Goal: Task Accomplishment & Management: Manage account settings

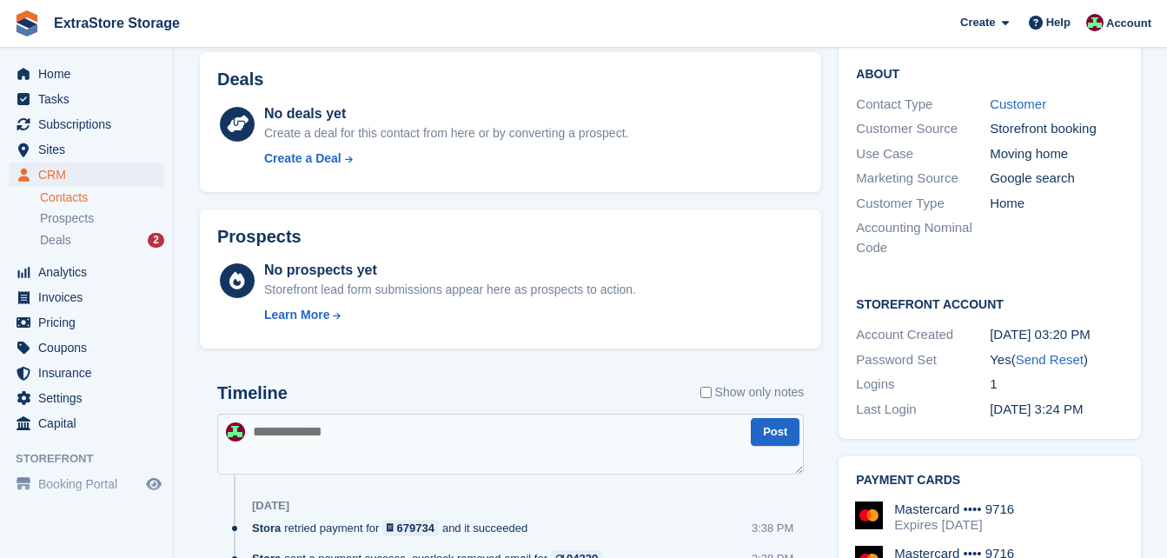
scroll to position [348, 0]
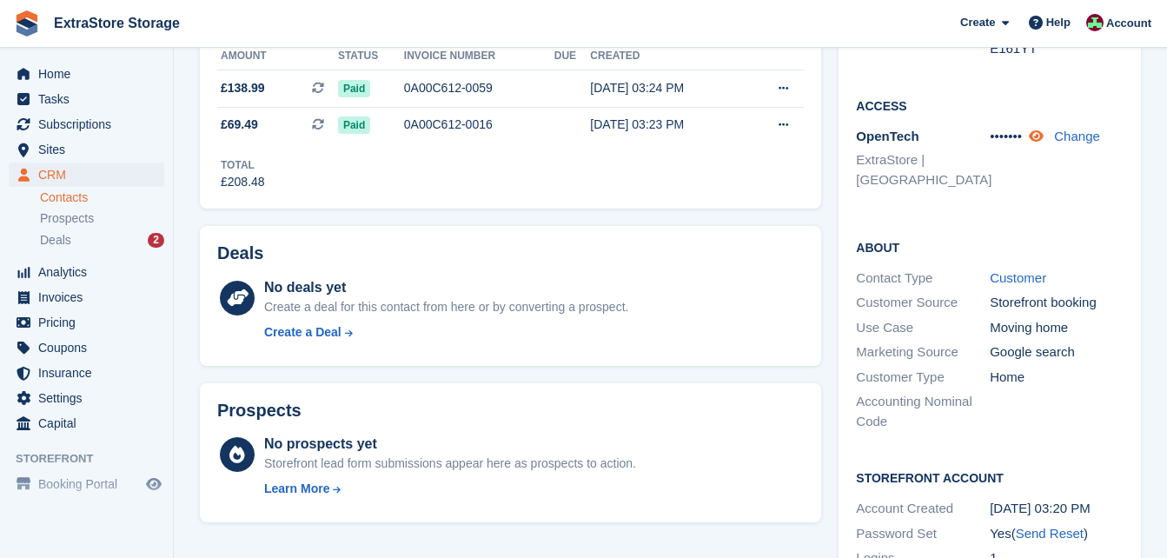
click at [1039, 136] on icon at bounding box center [1036, 136] width 15 height 13
click at [1080, 136] on link "Change" at bounding box center [1091, 136] width 46 height 15
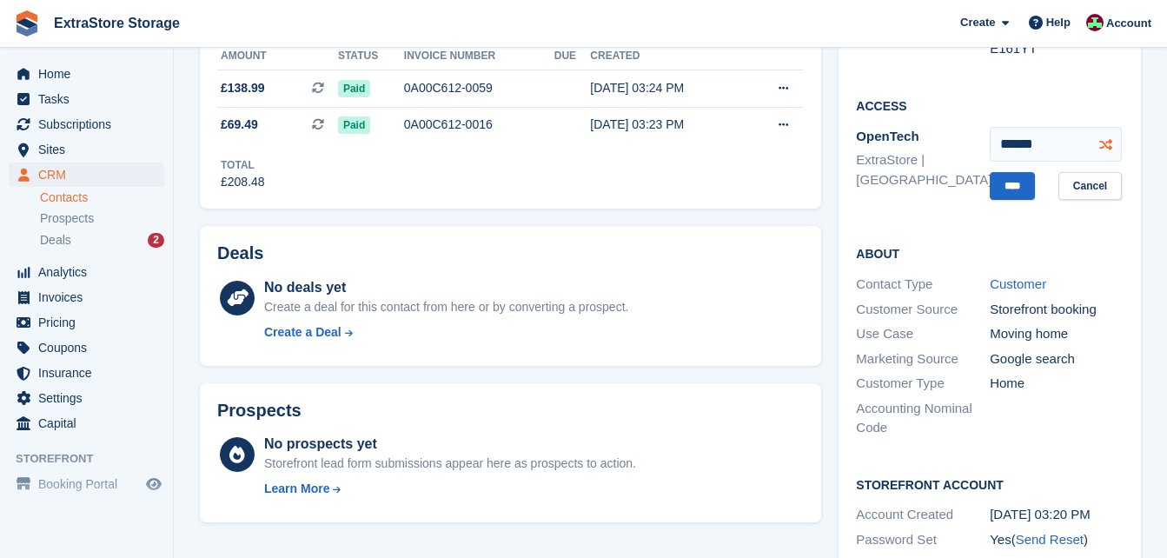
click at [1105, 143] on icon at bounding box center [1106, 143] width 13 height 13
type input "******"
click at [1008, 186] on input "****" at bounding box center [1012, 186] width 45 height 29
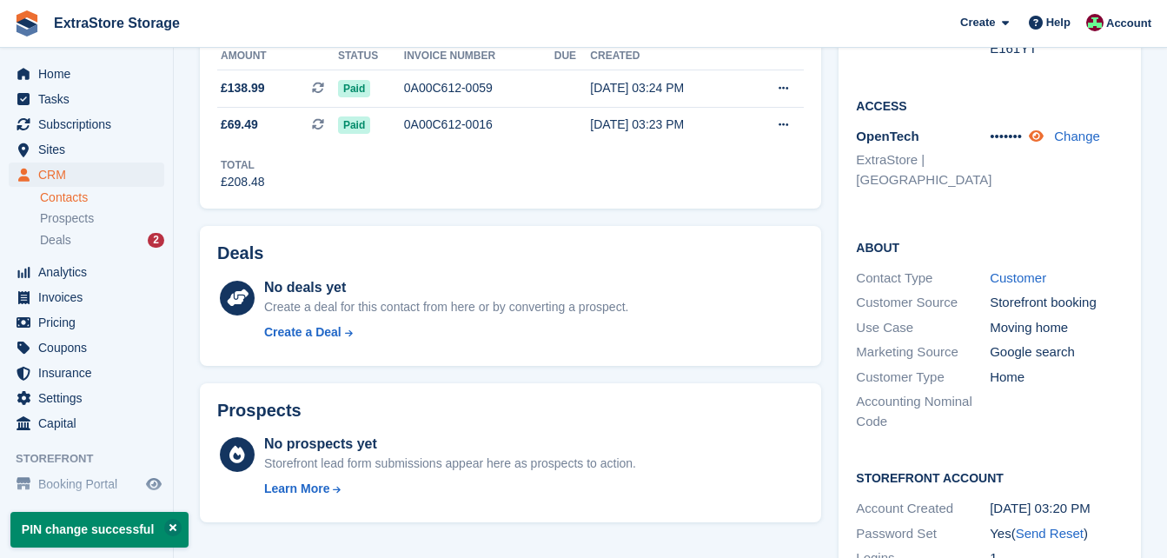
click at [1044, 139] on icon at bounding box center [1036, 136] width 15 height 13
drag, startPoint x: 1035, startPoint y: 137, endPoint x: 987, endPoint y: 136, distance: 48.7
click at [987, 136] on div "OpenTech ExtraStore | [GEOGRAPHIC_DATA] 699641 Change" at bounding box center [990, 160] width 268 height 73
drag, startPoint x: 987, startPoint y: 136, endPoint x: 992, endPoint y: 159, distance: 24.0
click at [992, 159] on div "699641 Change" at bounding box center [1057, 161] width 134 height 68
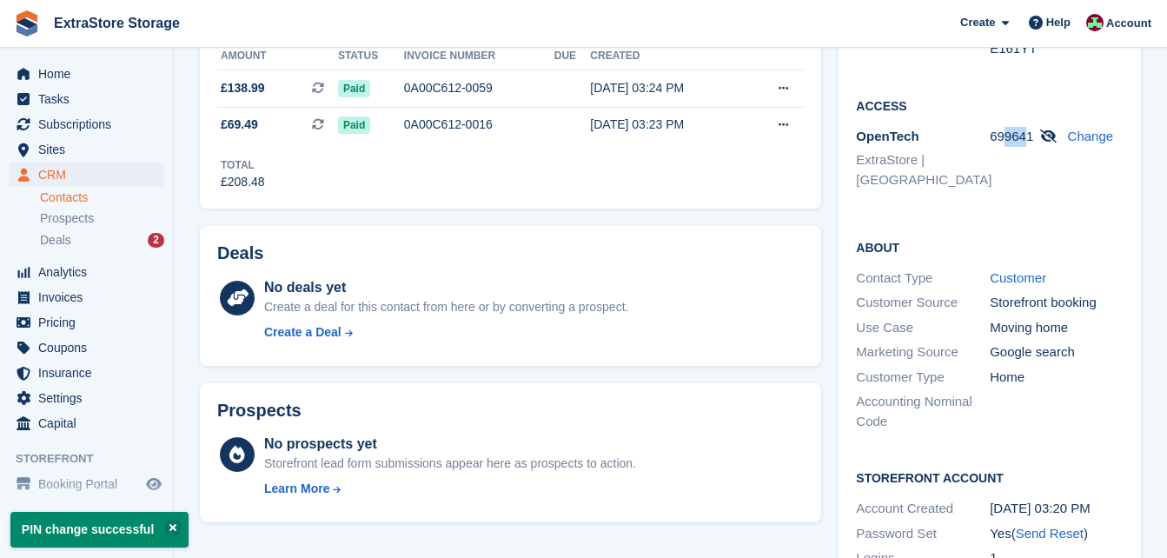
drag, startPoint x: 1028, startPoint y: 136, endPoint x: 1006, endPoint y: 136, distance: 22.6
click at [1006, 136] on span "699641" at bounding box center [1011, 136] width 43 height 15
drag, startPoint x: 1006, startPoint y: 136, endPoint x: 1025, endPoint y: 153, distance: 25.3
click at [1025, 153] on div "699641 Change" at bounding box center [1057, 161] width 134 height 68
drag, startPoint x: 1030, startPoint y: 134, endPoint x: 992, endPoint y: 136, distance: 38.3
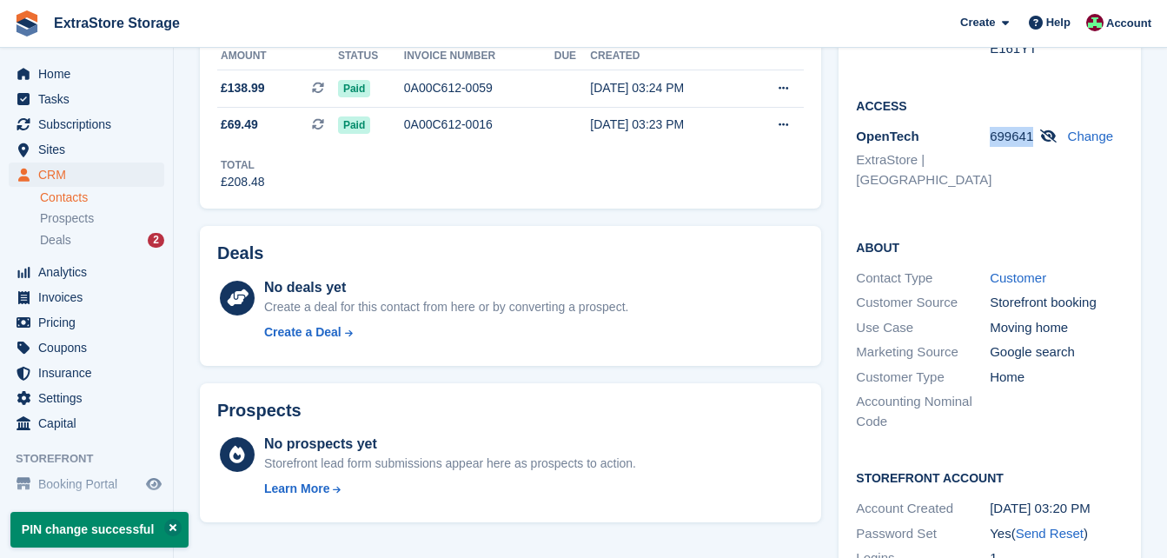
click at [992, 136] on span "699641" at bounding box center [1011, 136] width 43 height 15
copy span "699641"
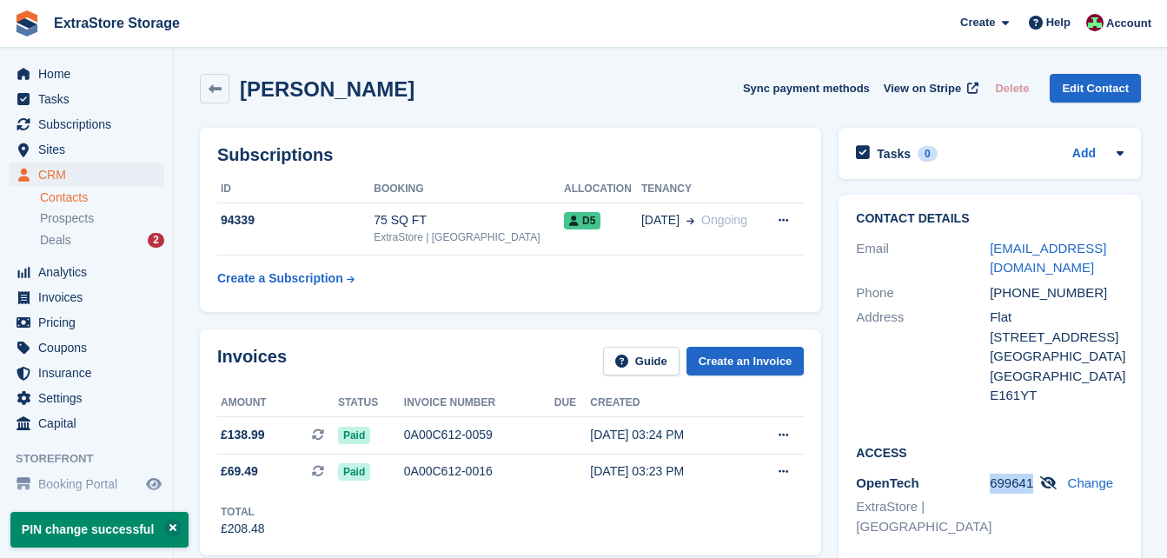
scroll to position [0, 0]
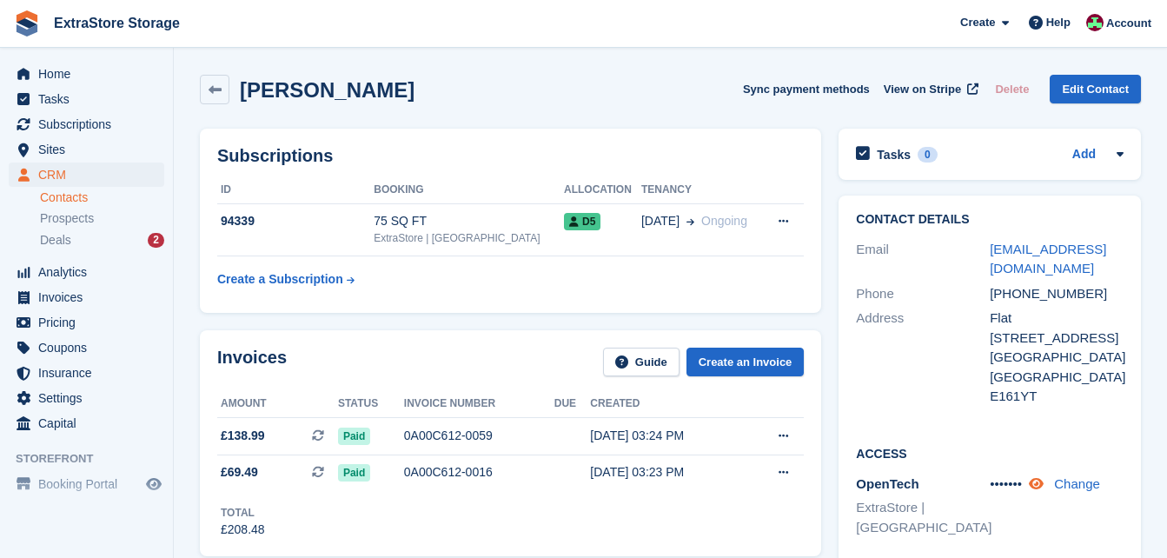
click at [1042, 482] on icon at bounding box center [1036, 483] width 15 height 13
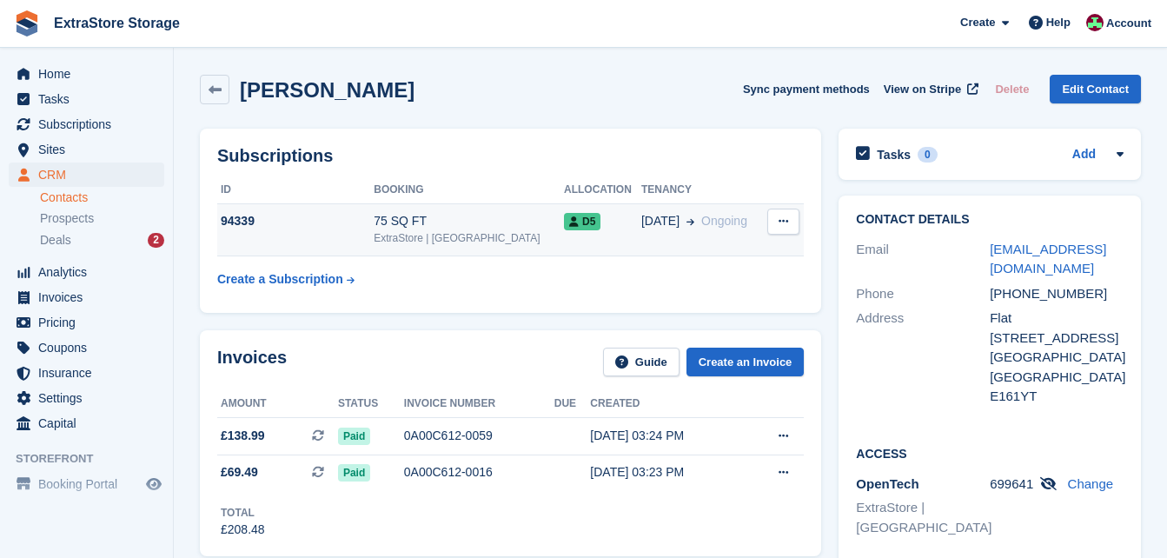
click at [776, 214] on button at bounding box center [784, 222] width 32 height 26
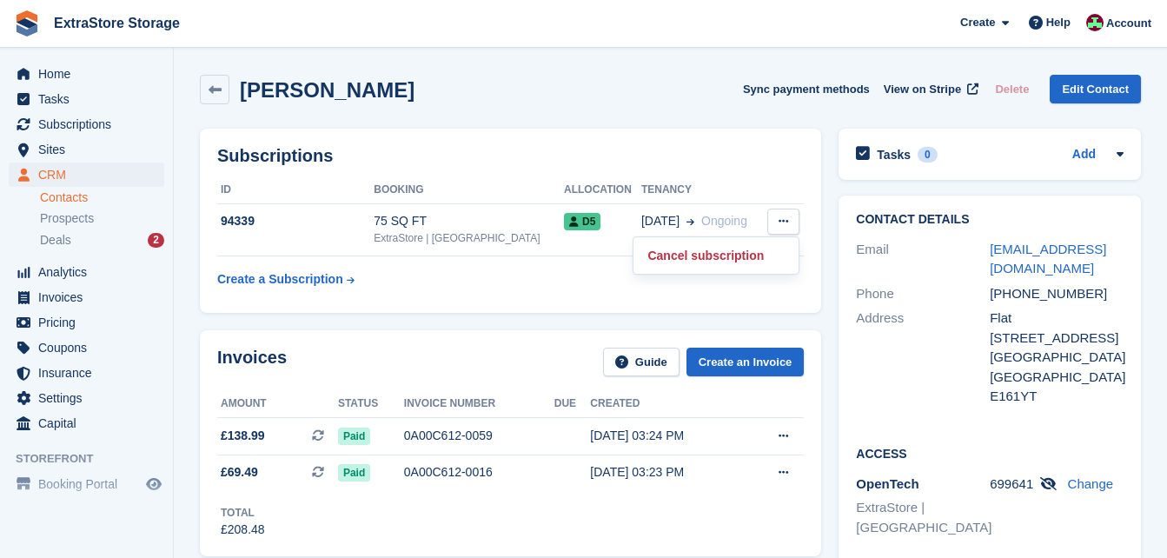
click at [738, 87] on div "Silifat Popoola Sync payment methods View on Stripe Delete Edit Contact" at bounding box center [670, 90] width 941 height 30
